Goal: Task Accomplishment & Management: Use online tool/utility

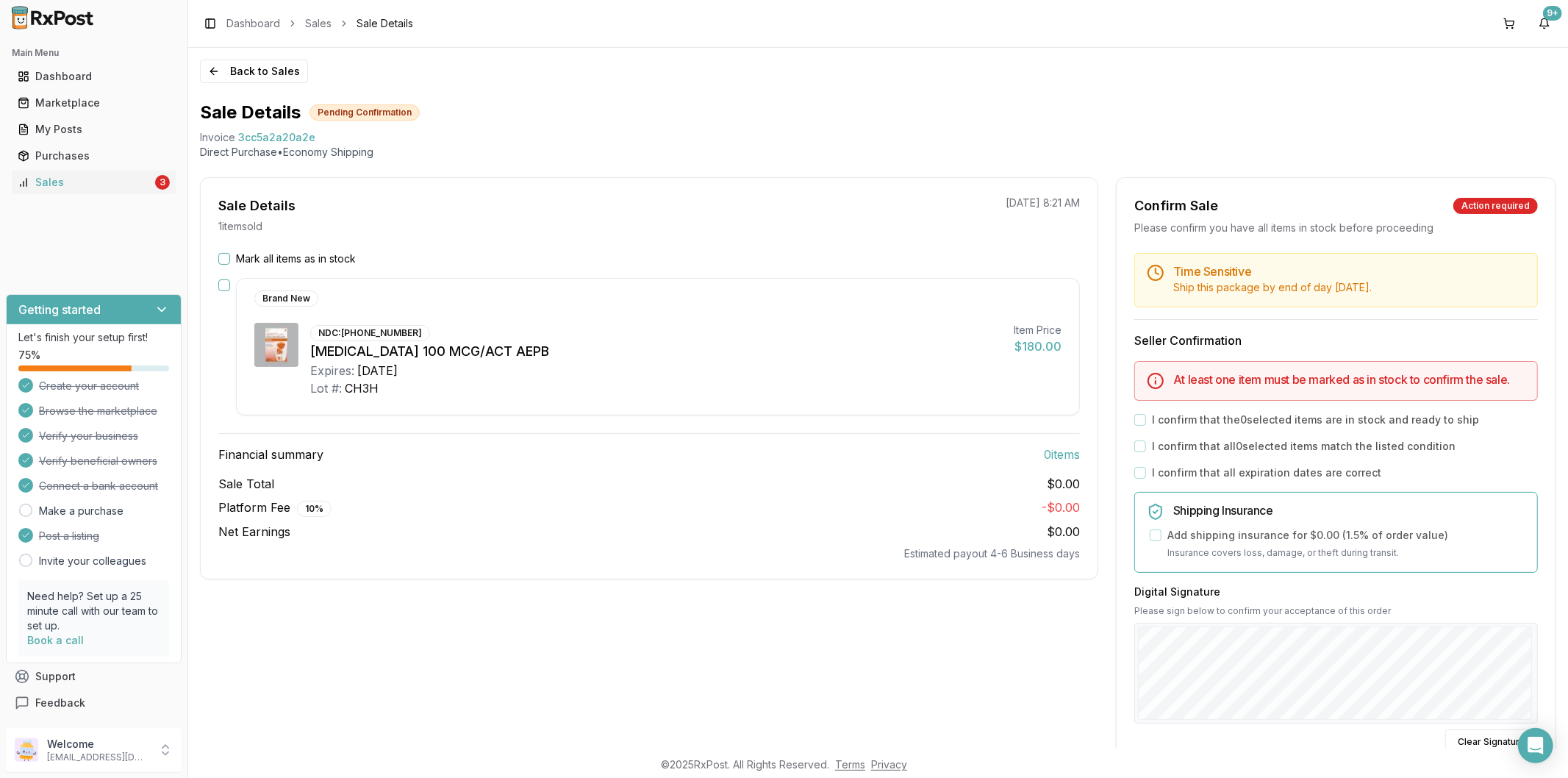
click at [223, 263] on button "Mark all items as in stock" at bounding box center [224, 259] width 12 height 12
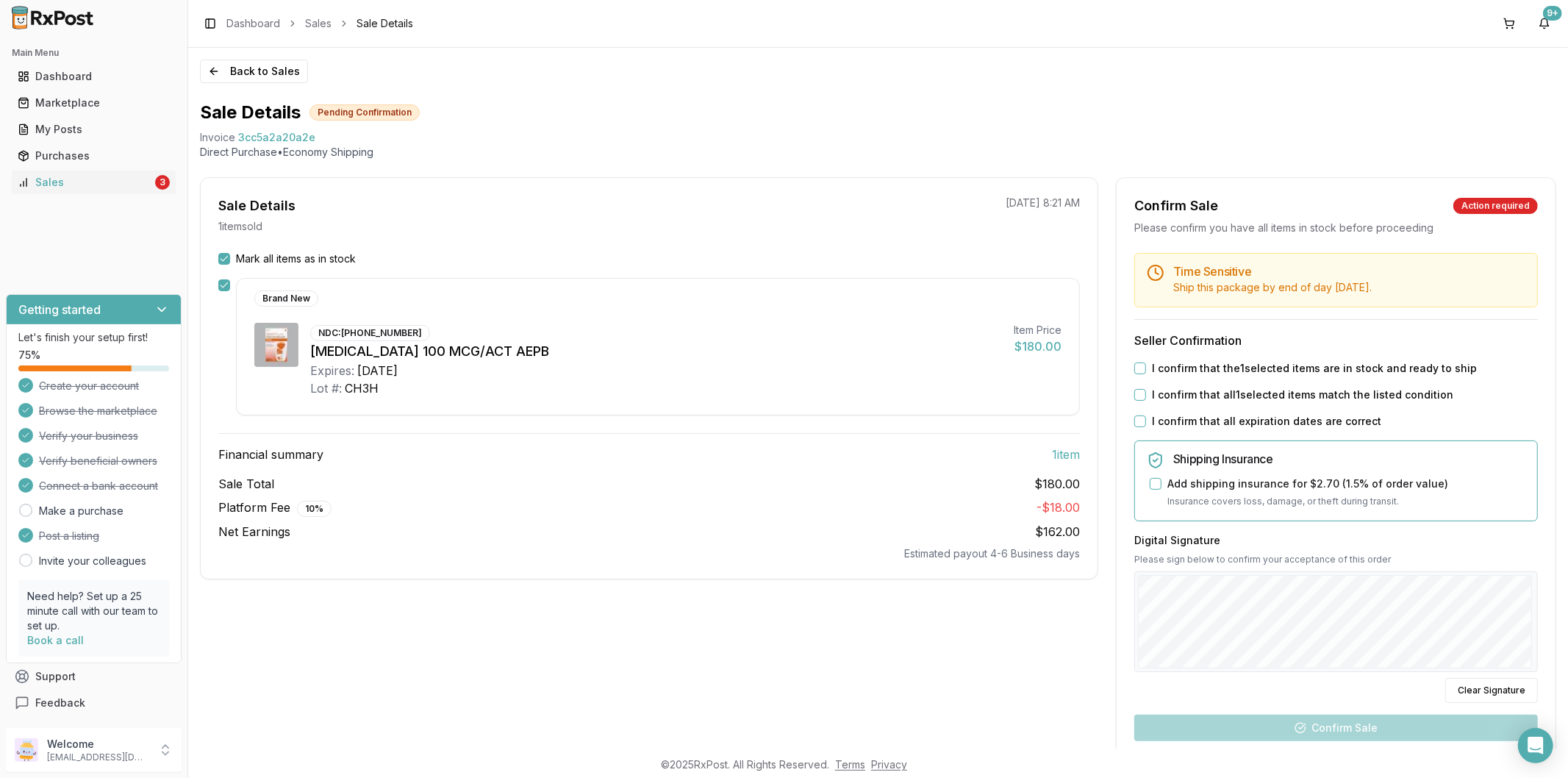
click at [1137, 369] on button "I confirm that the 1 selected items are in stock and ready to ship" at bounding box center [1140, 368] width 12 height 12
click at [1138, 391] on button "I confirm that all 1 selected items match the listed condition" at bounding box center [1140, 395] width 12 height 12
click at [1141, 417] on button "I confirm that all expiration dates are correct" at bounding box center [1140, 421] width 12 height 12
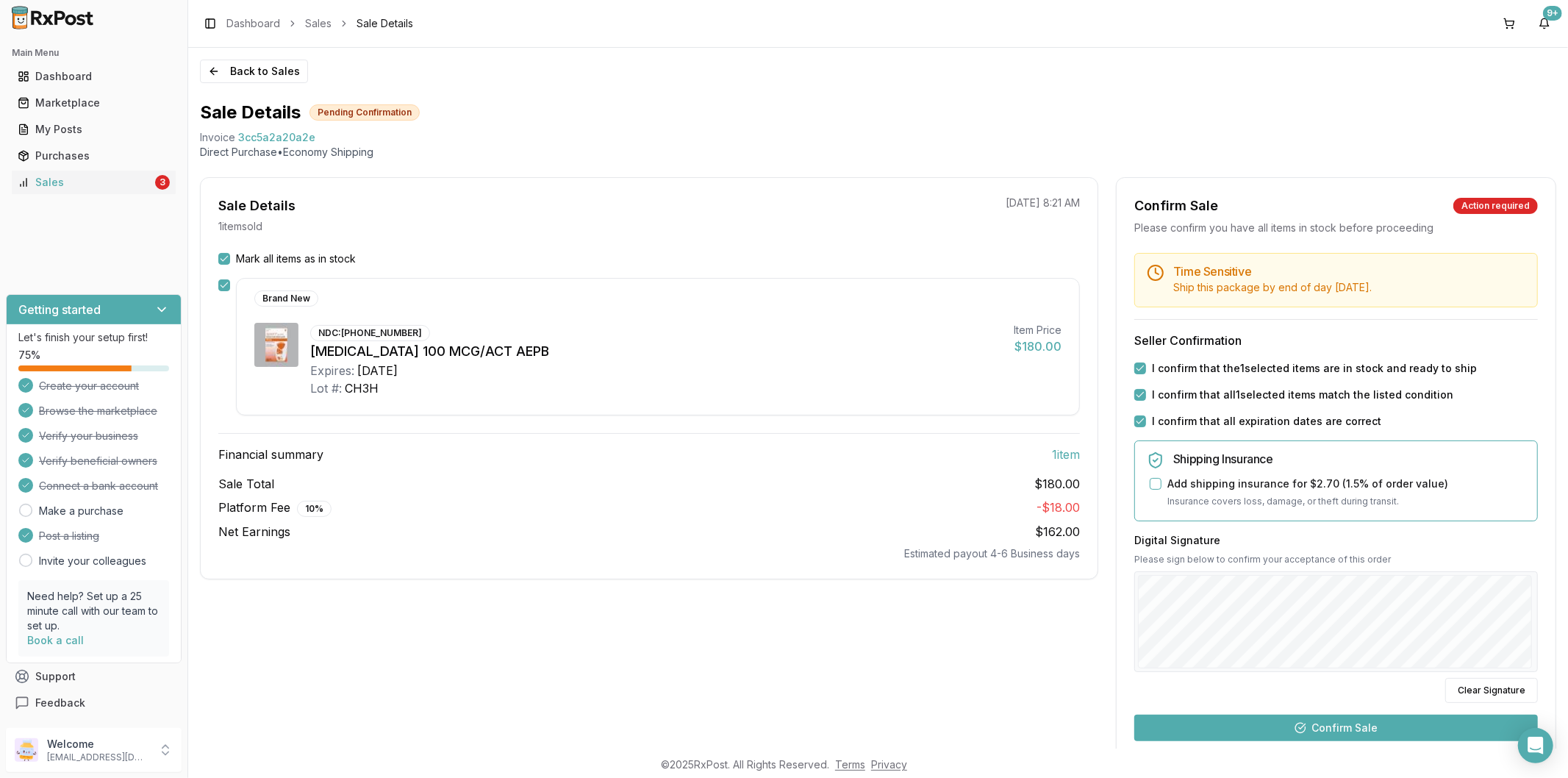
click at [1410, 724] on button "Confirm Sale" at bounding box center [1336, 728] width 404 height 27
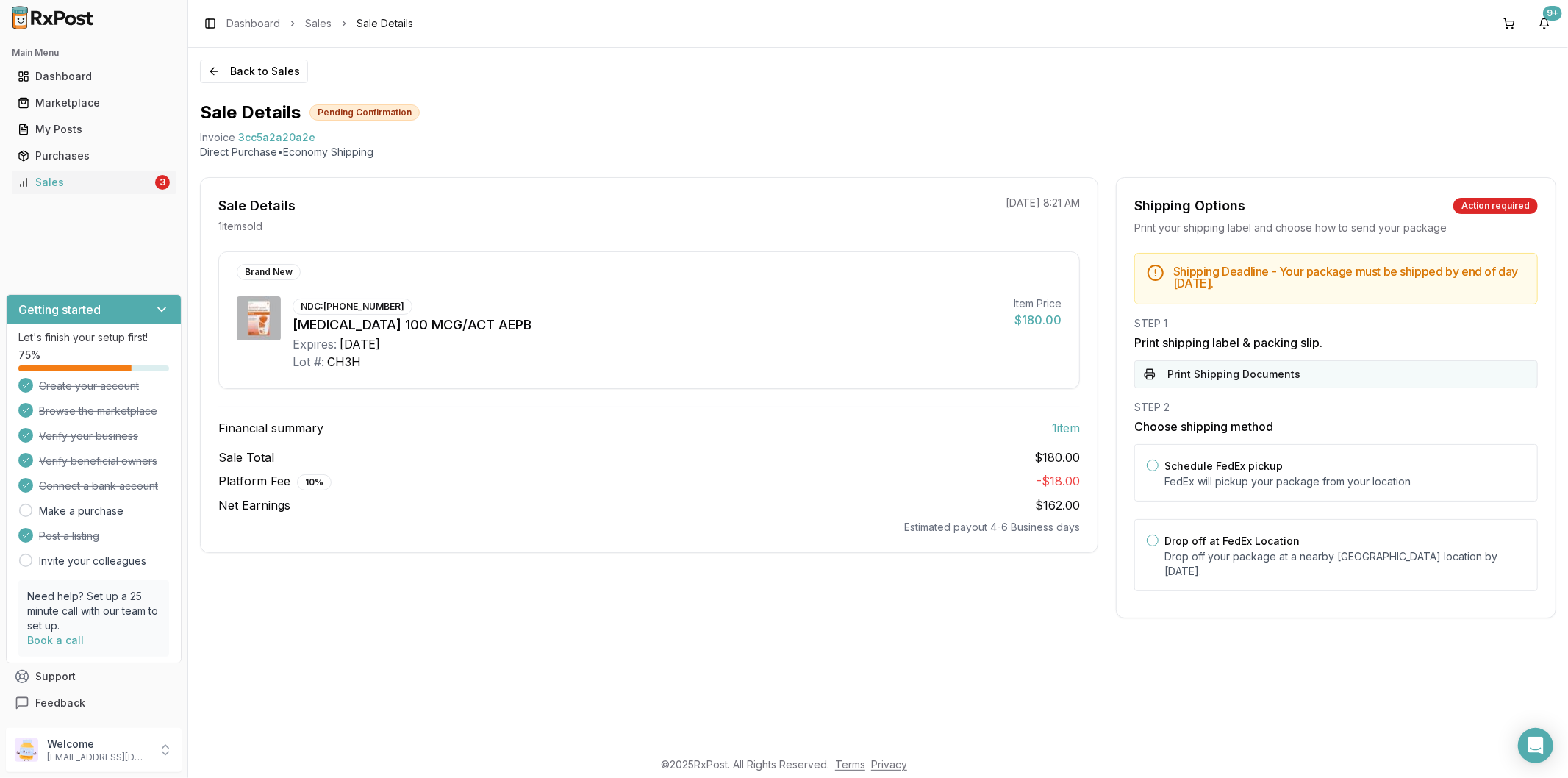
click at [1174, 376] on button "Print Shipping Documents" at bounding box center [1336, 374] width 404 height 28
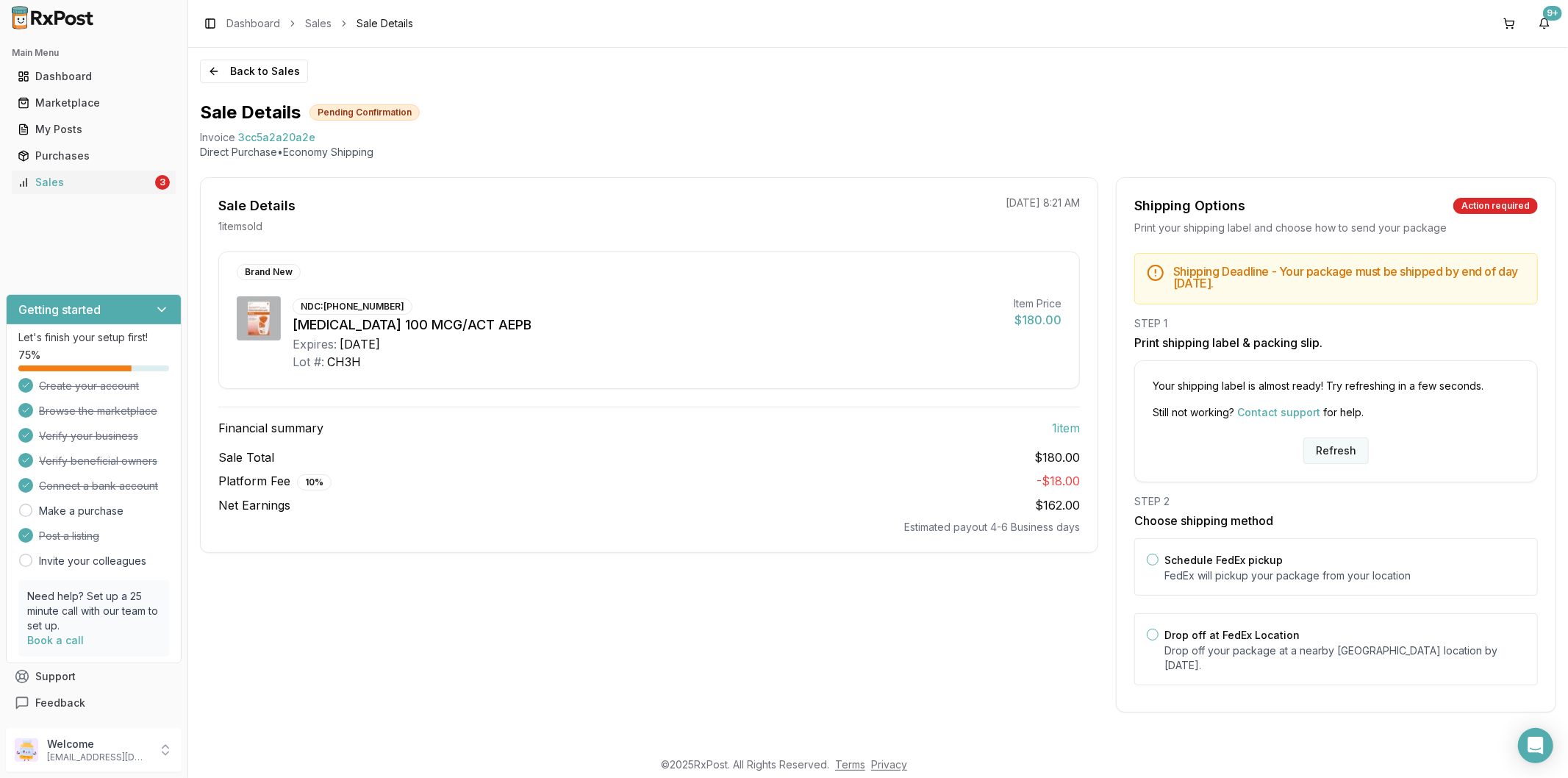
click at [1314, 449] on button "Refresh" at bounding box center [1335, 451] width 65 height 27
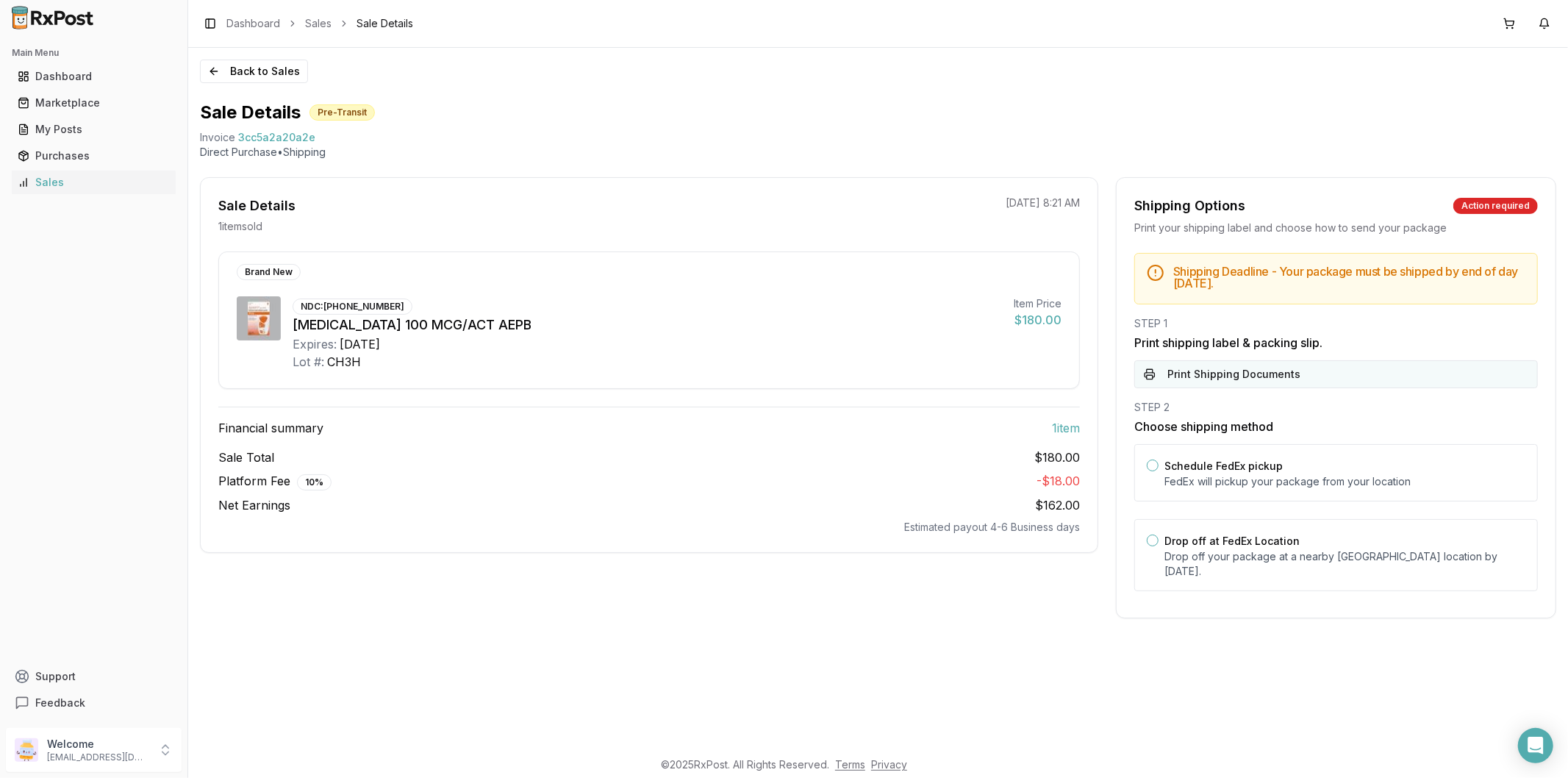
click at [1226, 378] on button "Print Shipping Documents" at bounding box center [1336, 374] width 404 height 28
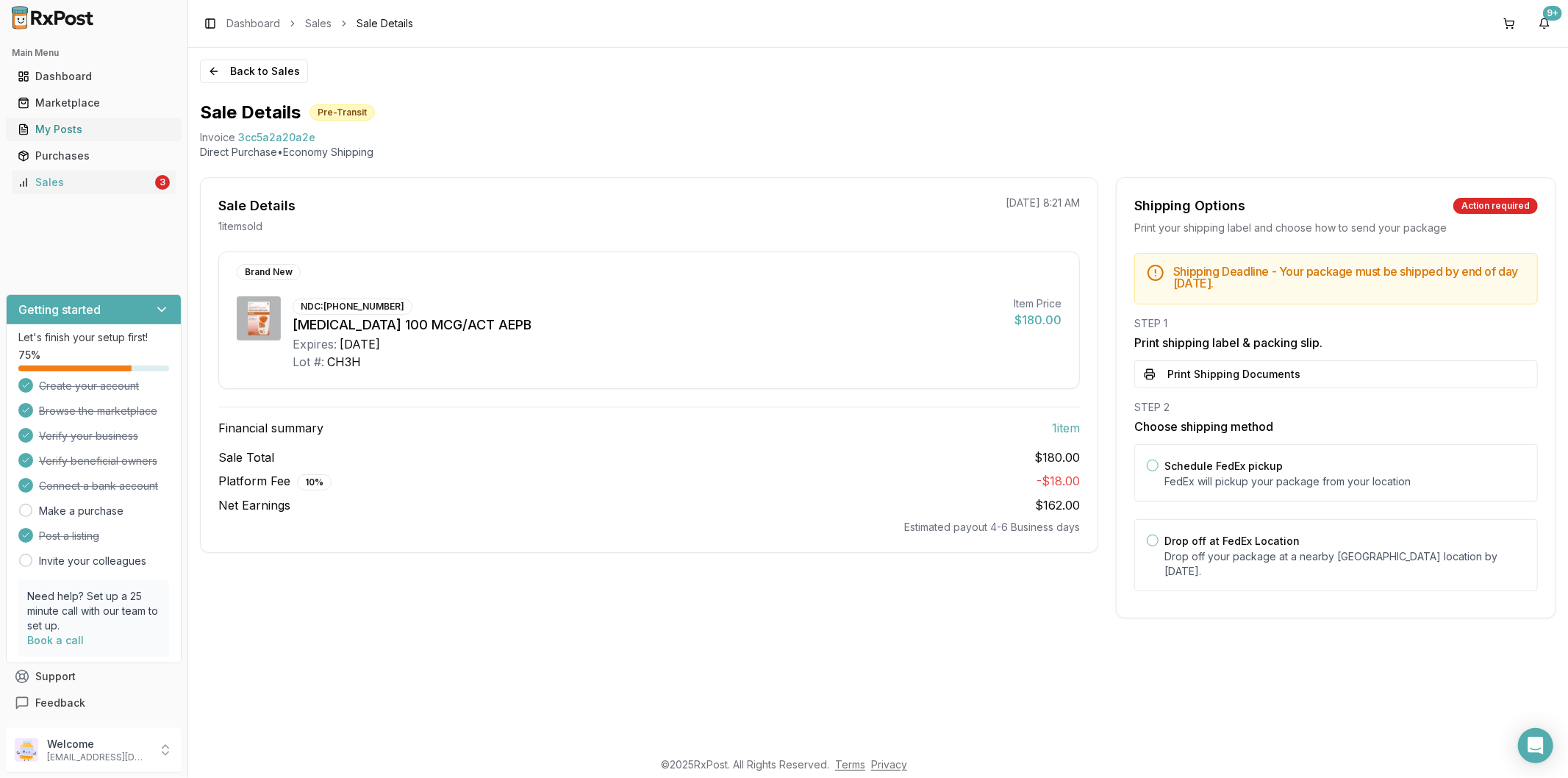
click at [54, 140] on link "My Posts" at bounding box center [94, 129] width 164 height 27
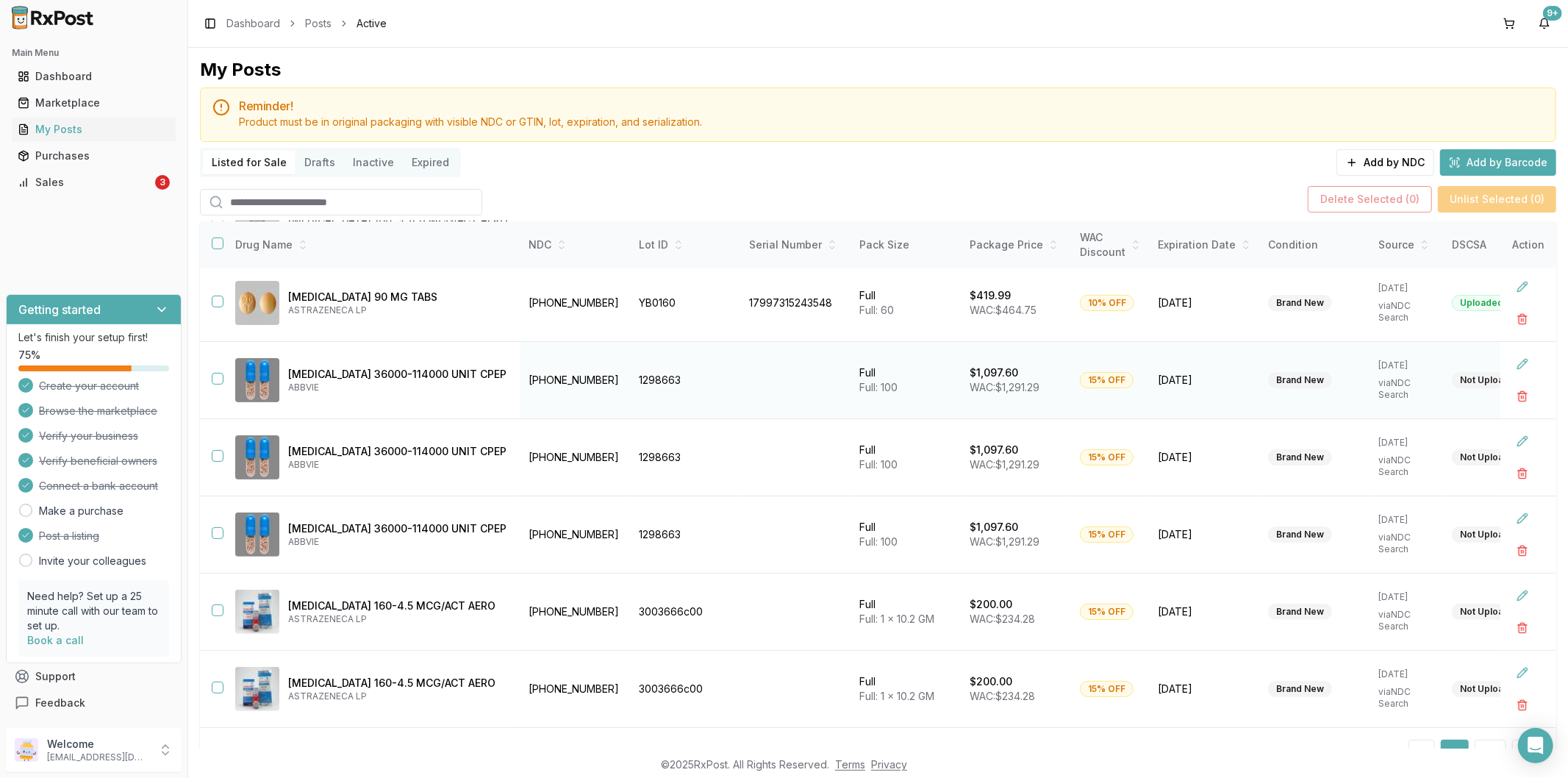
scroll to position [2, 0]
click at [75, 178] on div "Sales" at bounding box center [84, 182] width 135 height 15
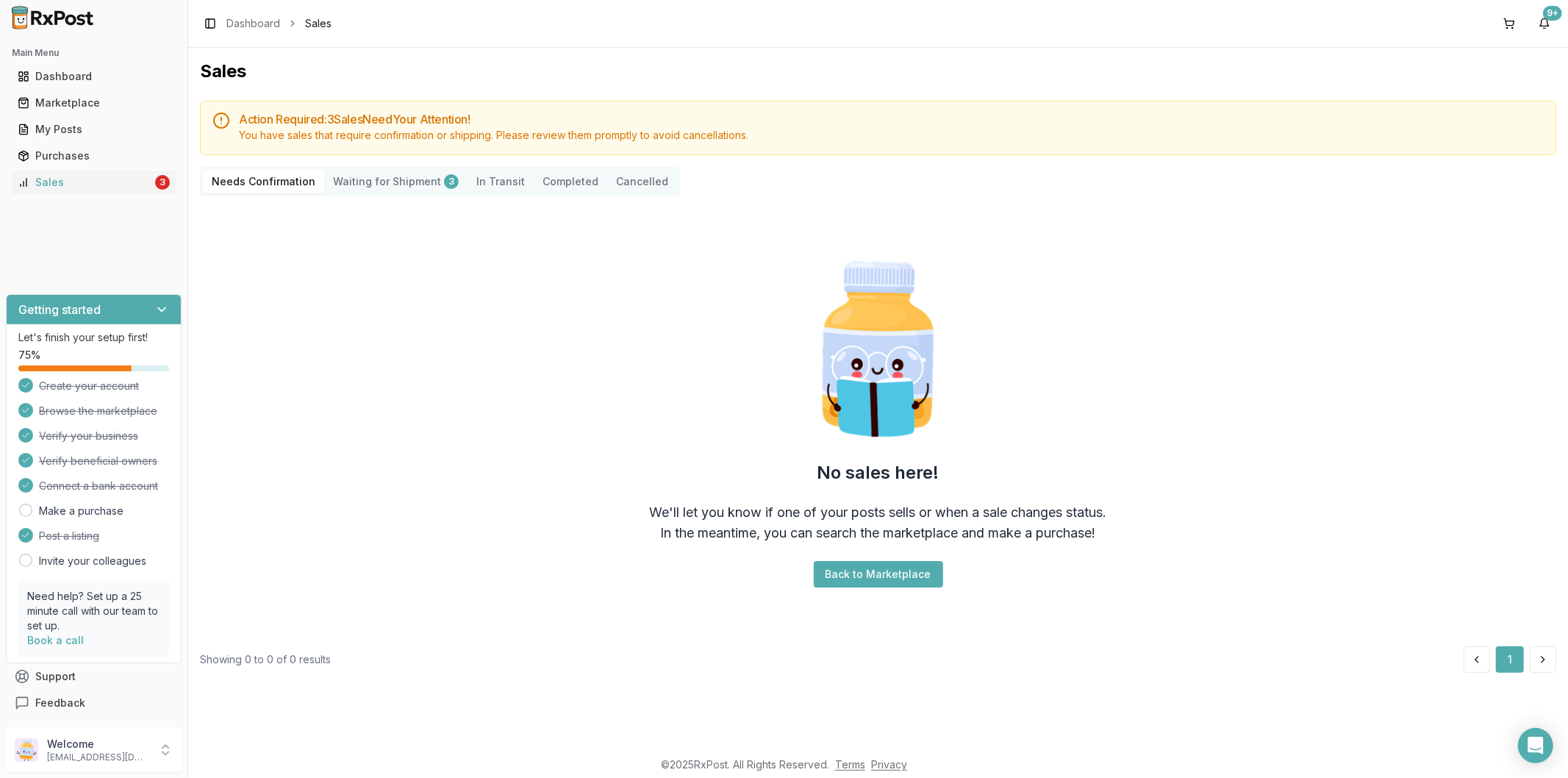
click at [414, 184] on Shipment "Waiting for Shipment 3" at bounding box center [396, 181] width 144 height 24
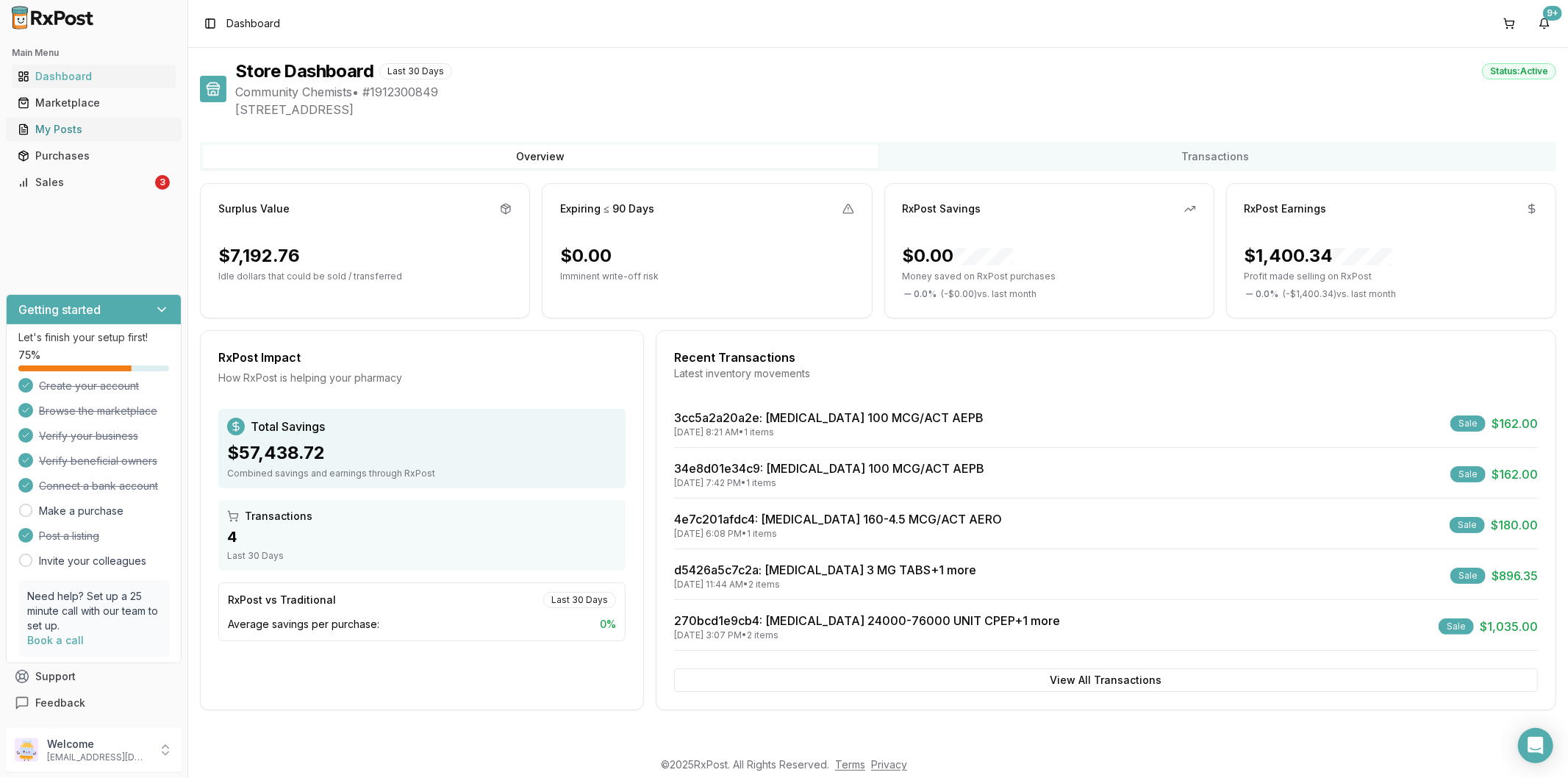
click at [70, 126] on div "My Posts" at bounding box center [93, 129] width 152 height 15
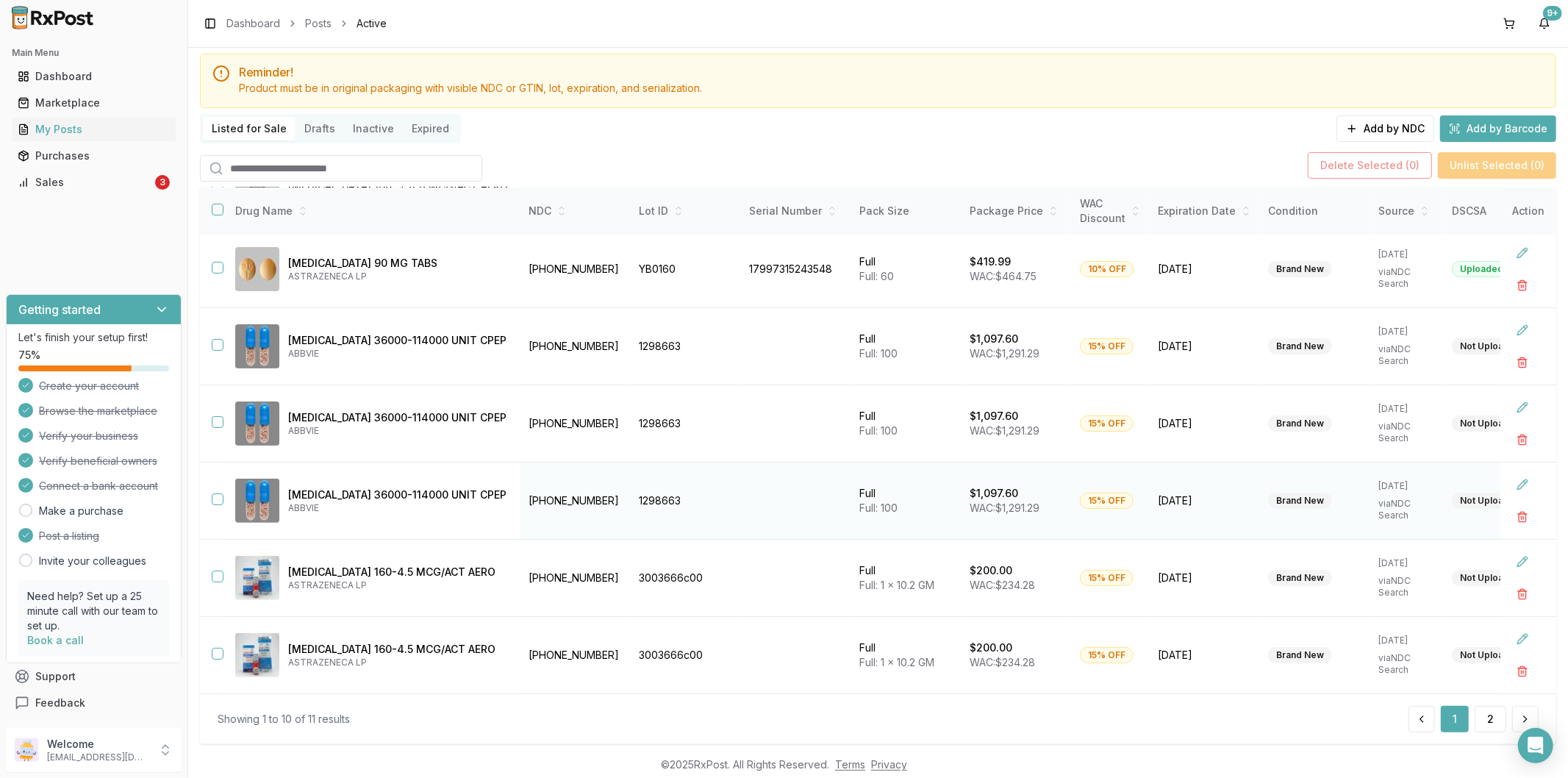
scroll to position [66, 0]
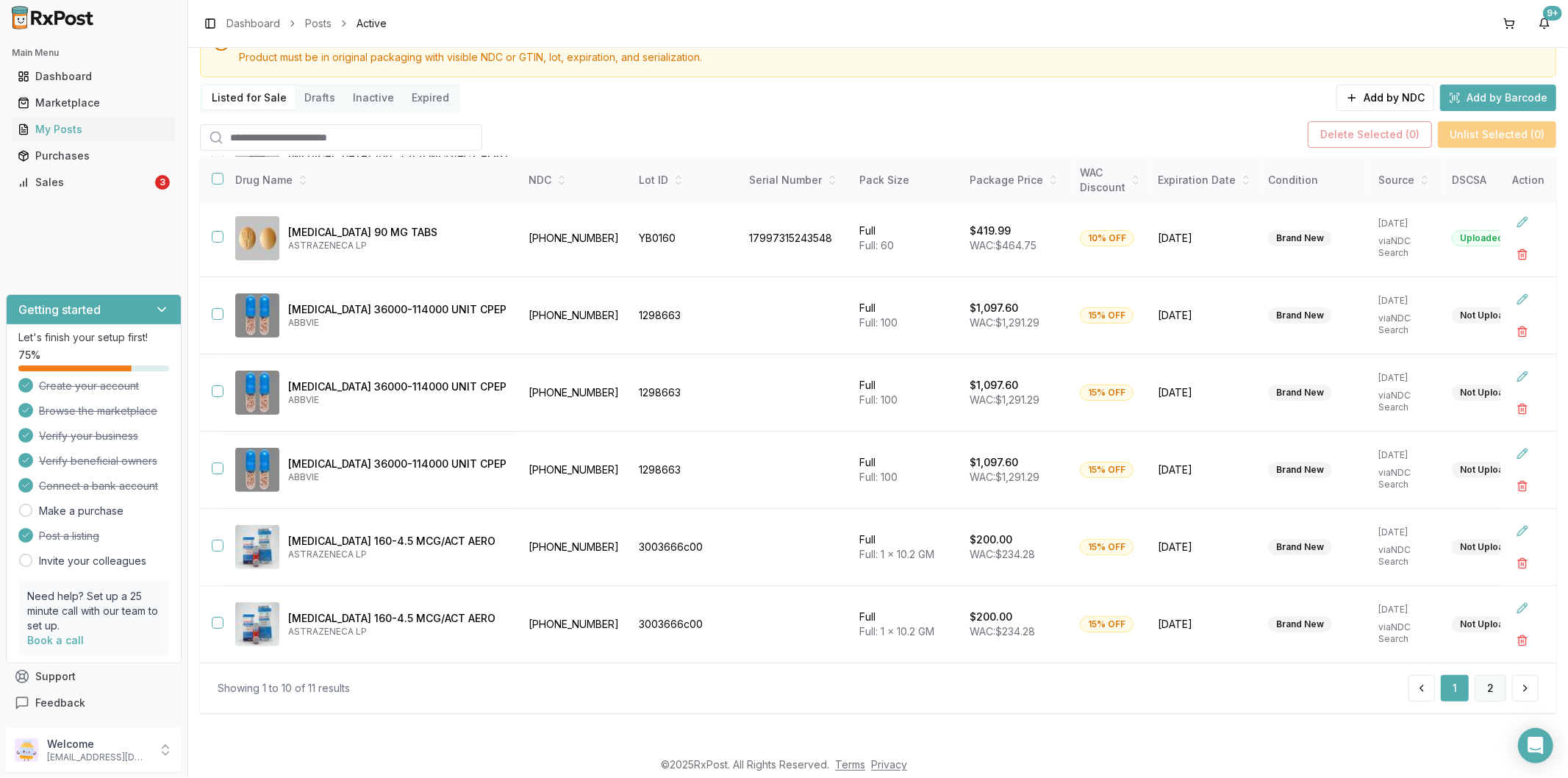
click at [1478, 686] on button "2" at bounding box center [1491, 689] width 32 height 27
